Goal: Task Accomplishment & Management: Manage account settings

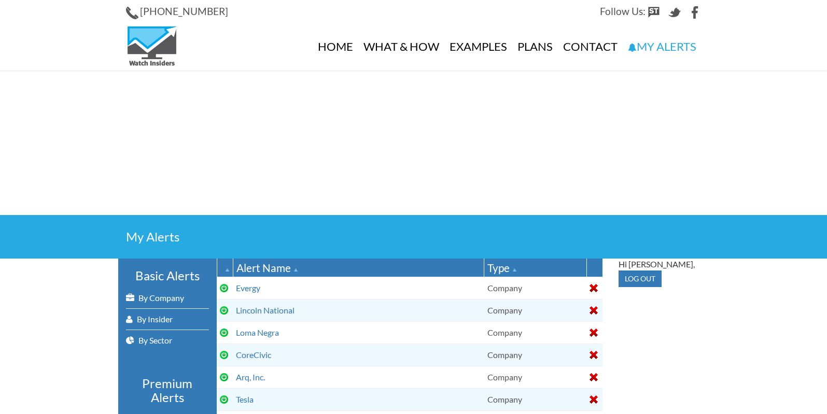
select select
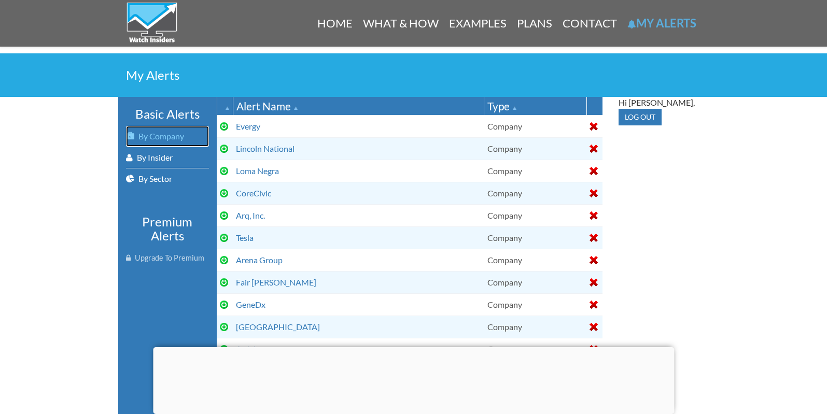
click at [163, 131] on link "By Company" at bounding box center [167, 136] width 83 height 21
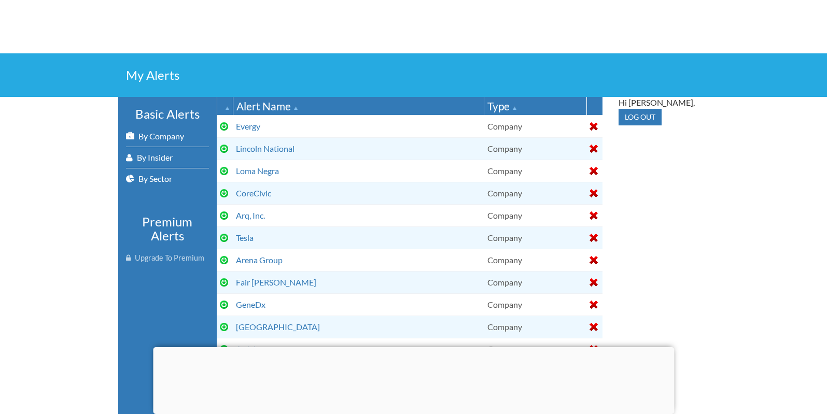
scroll to position [5, 0]
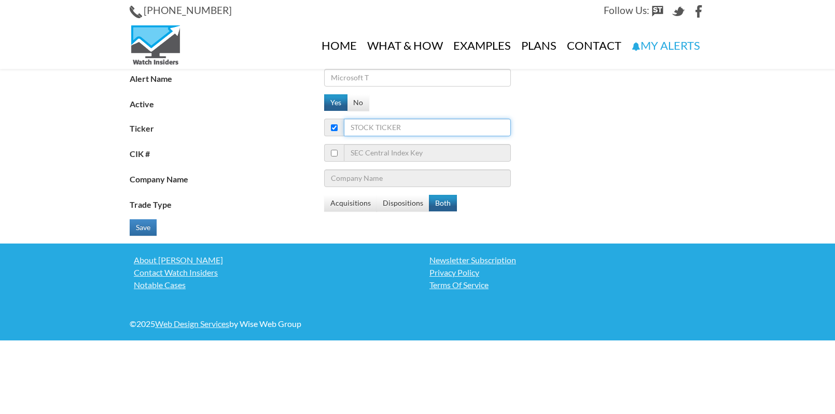
click at [415, 130] on input "Ticker" at bounding box center [427, 128] width 167 height 18
type input "a"
type input "Agilent Technologies Inc."
type input "al"
type input "Air Lease Corp - Ordinary Shares - Class A"
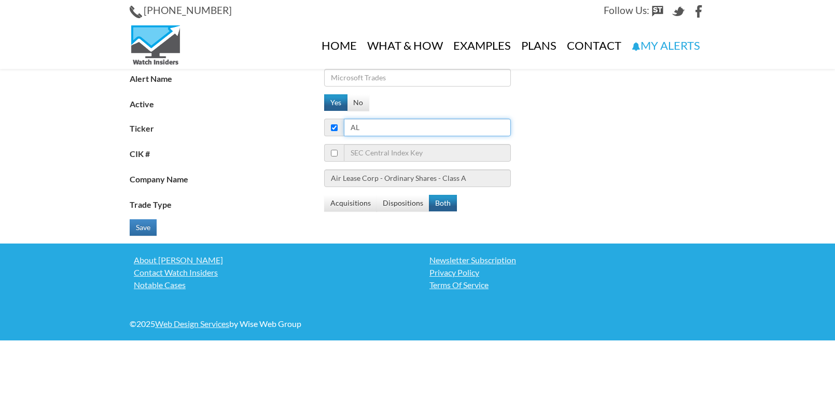
type input "alb"
type input "Albemarle Corp"
type input "alb"
click at [400, 74] on input "Alert Name" at bounding box center [417, 78] width 187 height 18
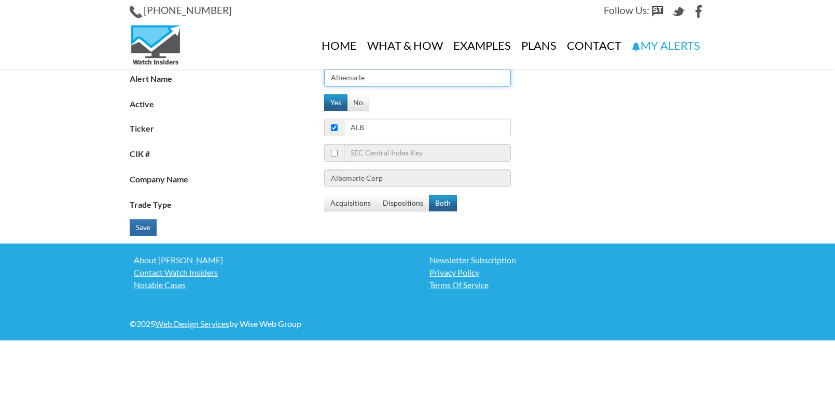
type input "Albemarle"
click at [144, 226] on button "Save" at bounding box center [143, 227] width 27 height 17
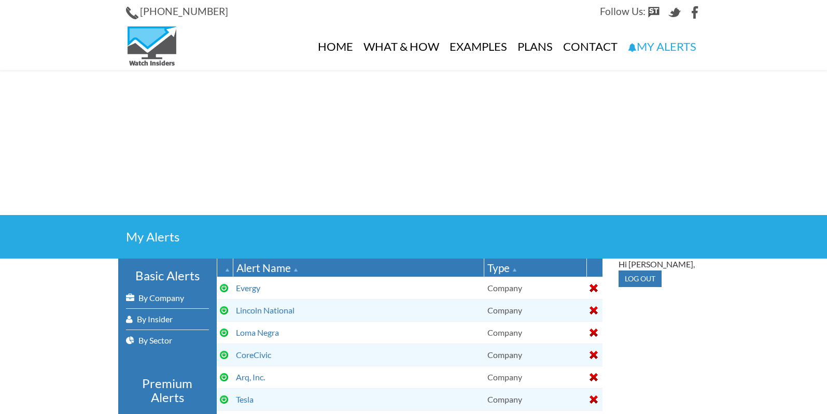
select select
